Goal: Task Accomplishment & Management: Manage account settings

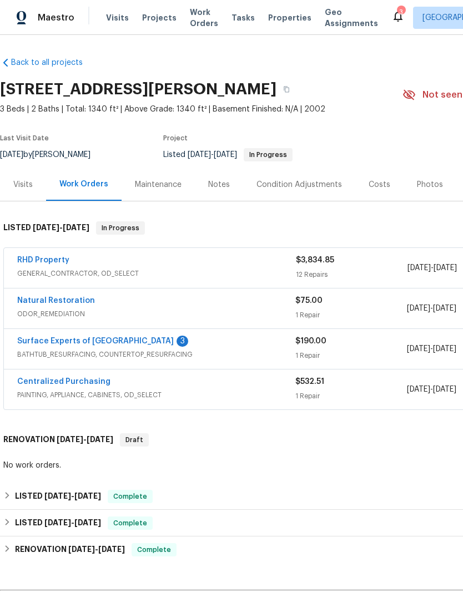
click at [127, 345] on link "Surface Experts of [GEOGRAPHIC_DATA]" at bounding box center [95, 342] width 157 height 8
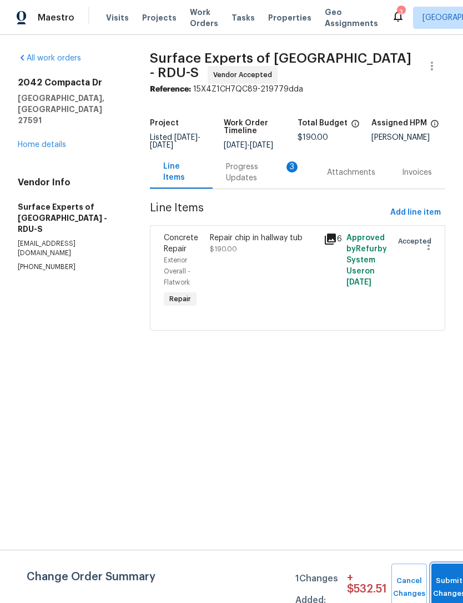
click at [455, 582] on button "Submit Changes" at bounding box center [449, 588] width 36 height 48
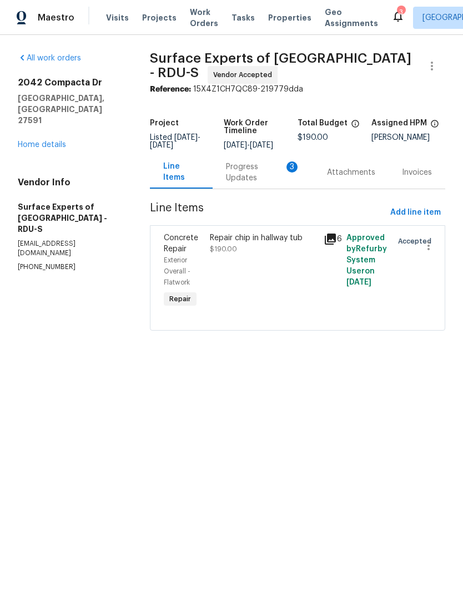
click at [251, 179] on div "Progress Updates 3" at bounding box center [263, 173] width 74 height 22
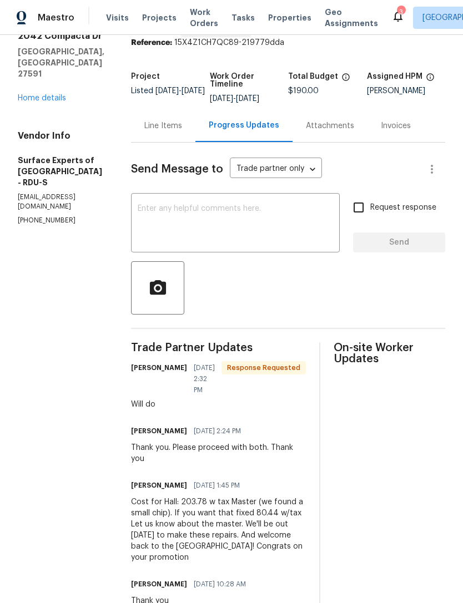
scroll to position [62, 0]
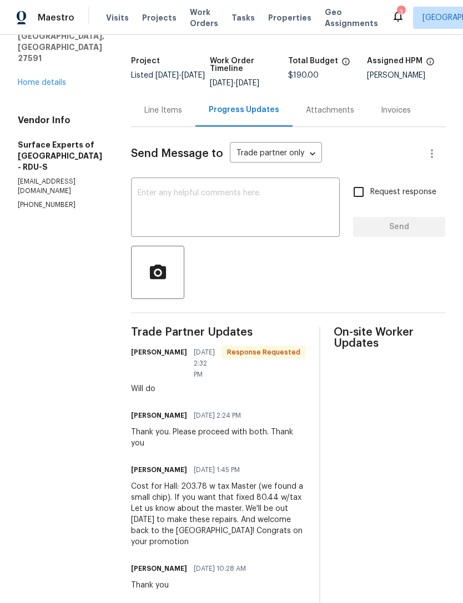
click at [182, 116] on div "Line Items" at bounding box center [163, 110] width 38 height 11
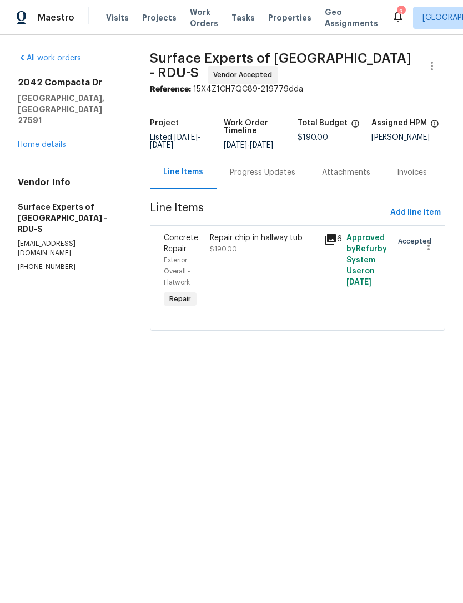
click at [259, 244] on div "Repair chip in hallway tub" at bounding box center [264, 238] width 108 height 11
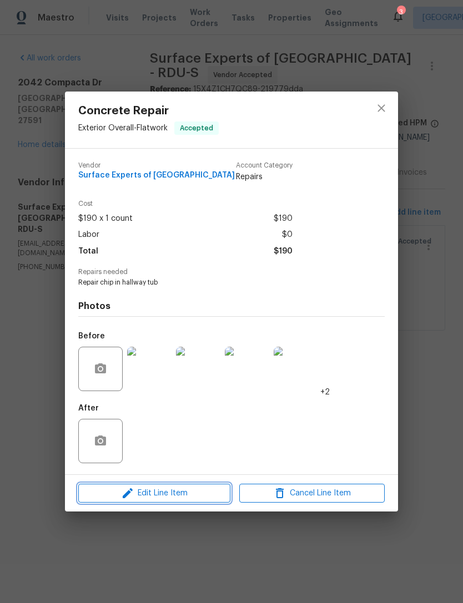
click at [120, 497] on span "Edit Line Item" at bounding box center [154, 494] width 145 height 14
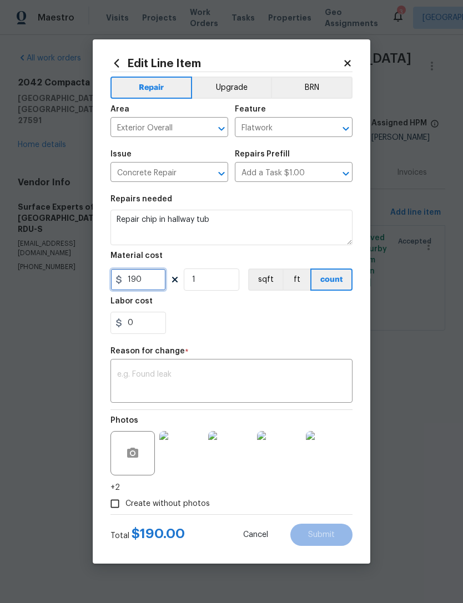
click at [139, 282] on input "190" at bounding box center [138, 280] width 56 height 22
click at [139, 281] on input "190" at bounding box center [138, 280] width 56 height 22
click at [140, 283] on input "190" at bounding box center [138, 280] width 56 height 22
type input "284.22"
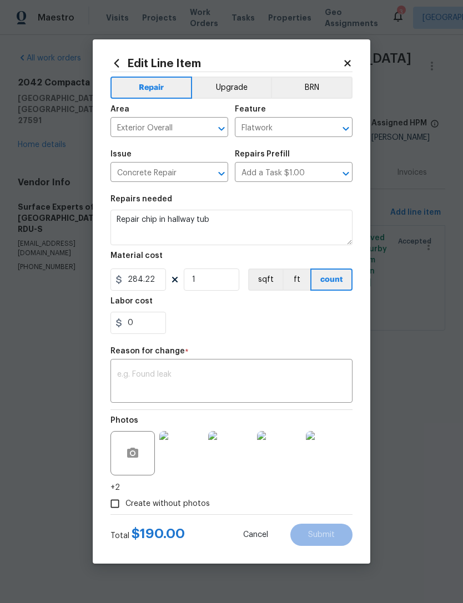
click at [293, 376] on textarea at bounding box center [231, 382] width 229 height 23
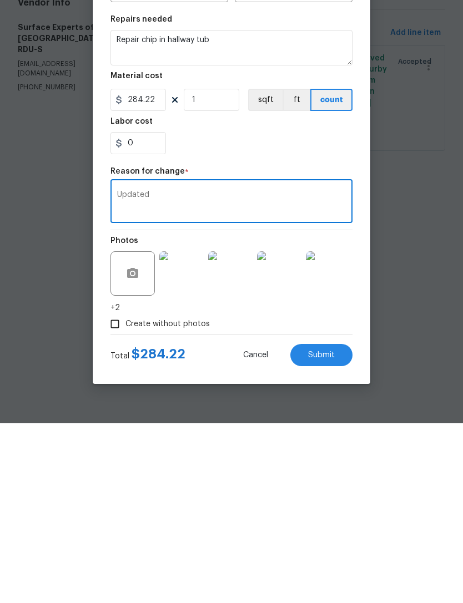
type textarea "Updated"
click at [183, 431] on img at bounding box center [181, 453] width 44 height 44
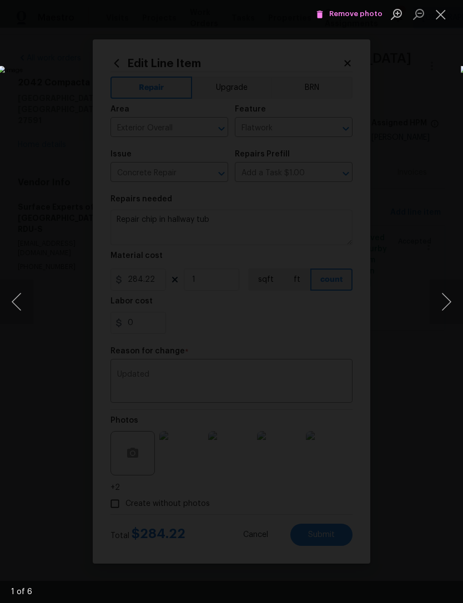
click at [448, 303] on button "Next image" at bounding box center [446, 302] width 33 height 44
click at [447, 302] on button "Next image" at bounding box center [446, 302] width 33 height 44
click at [447, 297] on button "Next image" at bounding box center [446, 302] width 33 height 44
click at [448, 295] on button "Next image" at bounding box center [446, 302] width 33 height 44
click at [446, 11] on button "Close lightbox" at bounding box center [441, 13] width 22 height 19
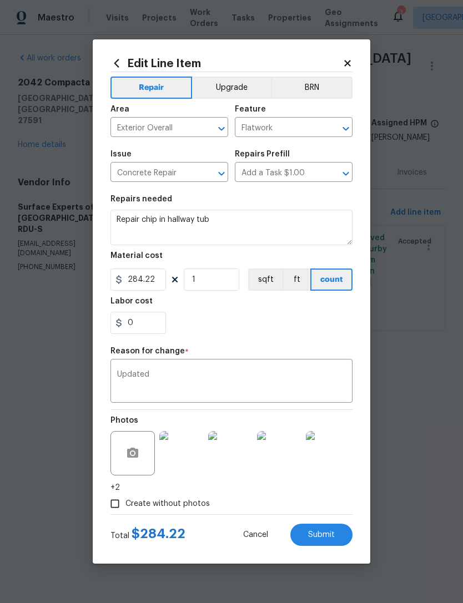
click at [339, 534] on button "Submit" at bounding box center [321, 535] width 62 height 22
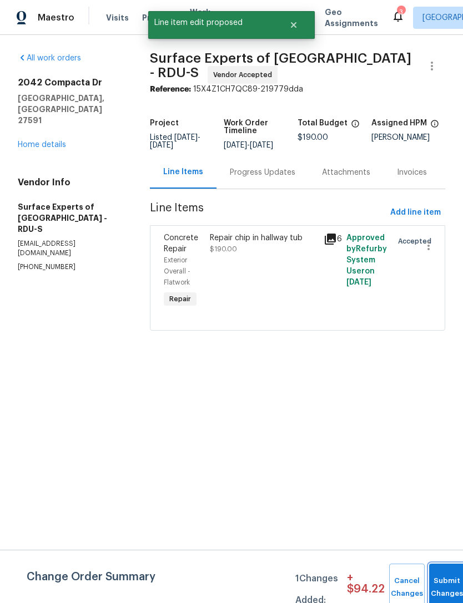
click at [450, 578] on button "Submit Changes" at bounding box center [447, 588] width 36 height 48
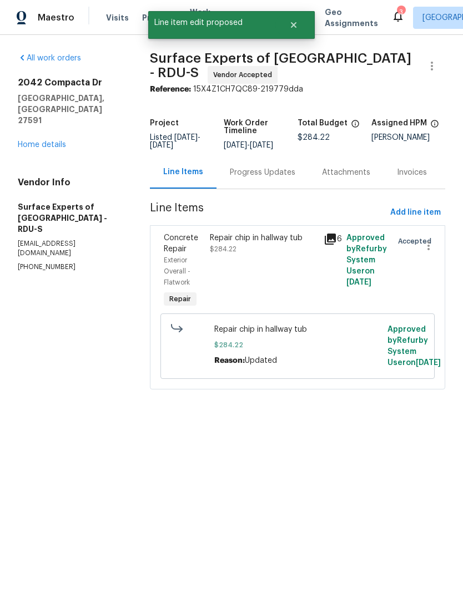
click at [24, 141] on link "Home details" at bounding box center [42, 145] width 48 height 8
